Goal: Navigation & Orientation: Find specific page/section

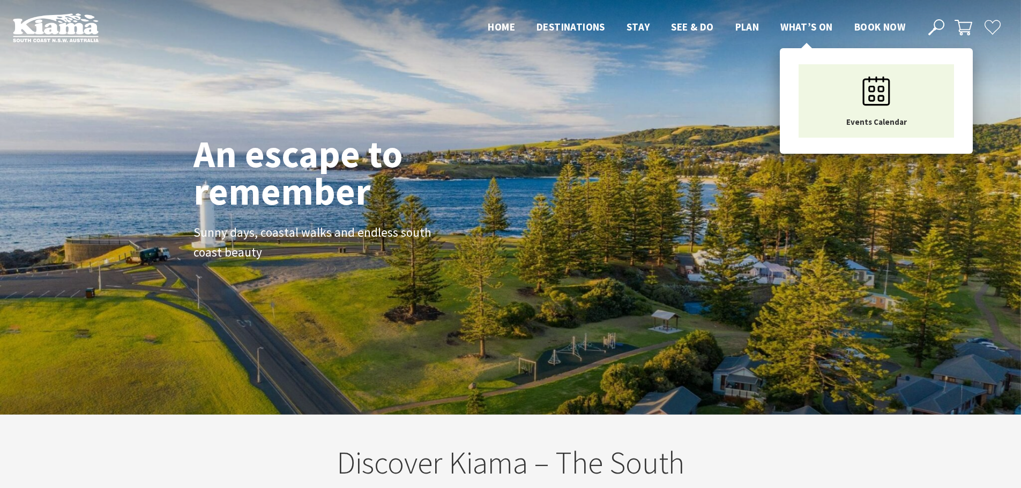
click at [809, 27] on span "What’s On" at bounding box center [807, 26] width 53 height 13
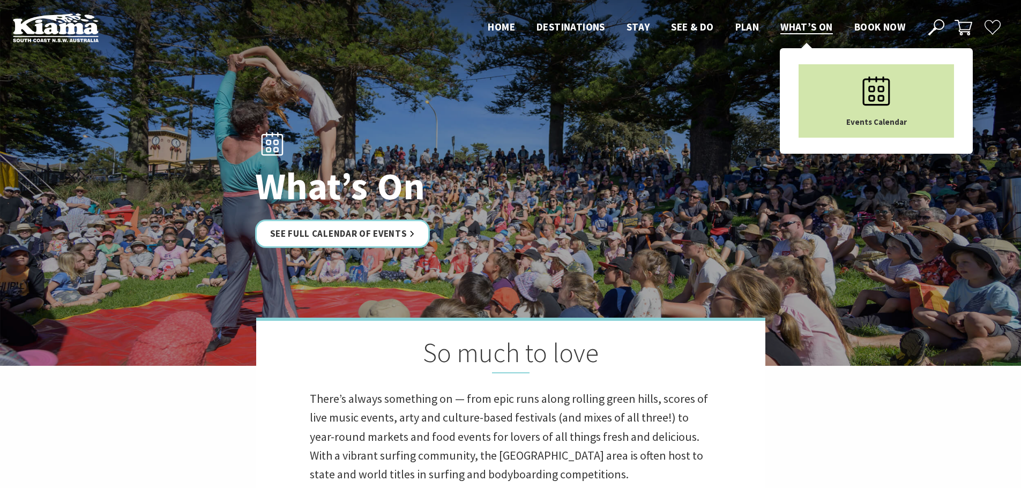
click at [926, 94] on link "Events Calendar" at bounding box center [876, 100] width 155 height 73
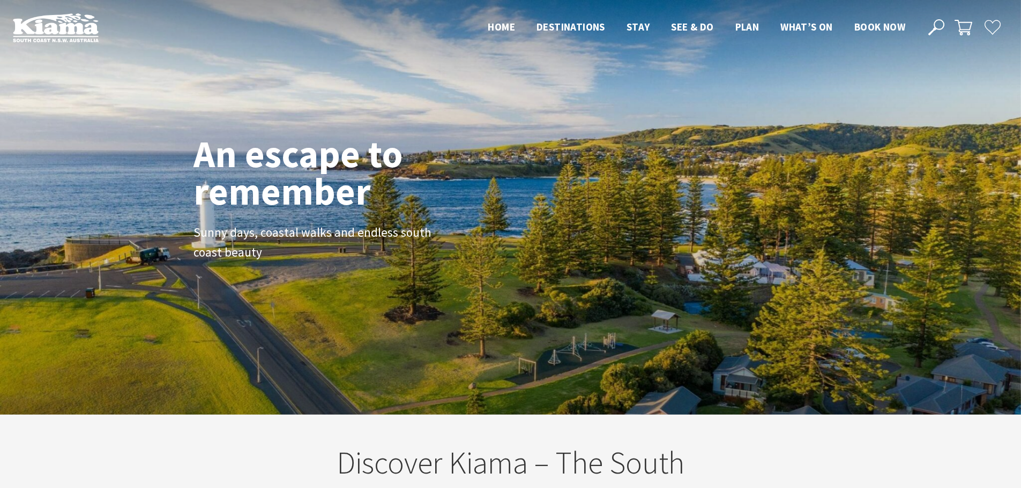
scroll to position [180, 1029]
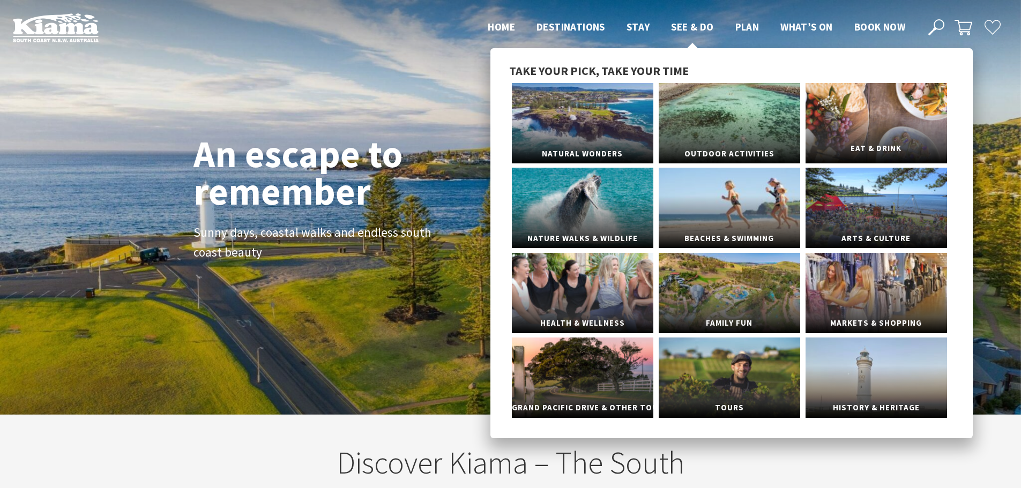
click at [854, 132] on link "Eat & Drink" at bounding box center [877, 123] width 142 height 80
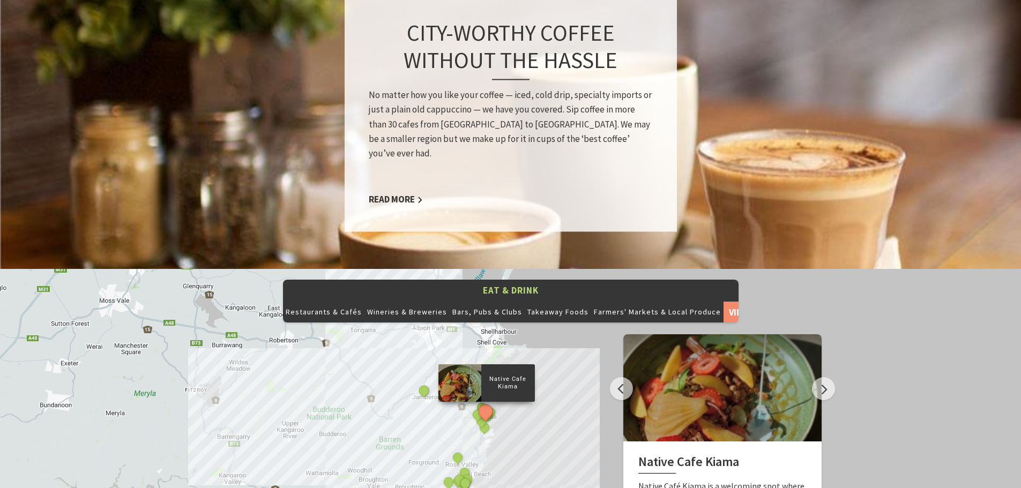
scroll to position [911, 0]
